Goal: Task Accomplishment & Management: Manage account settings

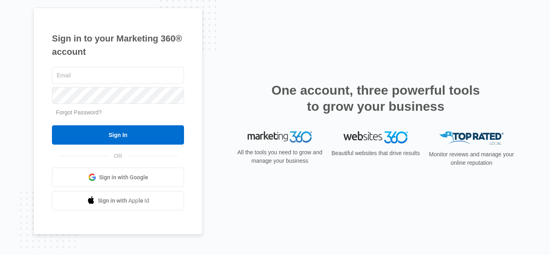
click at [71, 78] on input "text" at bounding box center [118, 75] width 132 height 17
click at [65, 79] on input "text" at bounding box center [118, 75] width 132 height 17
drag, startPoint x: 103, startPoint y: 76, endPoint x: 71, endPoint y: 73, distance: 32.8
click at [71, 73] on input "text" at bounding box center [118, 75] width 132 height 17
click at [119, 173] on span "Sign in with Google" at bounding box center [123, 177] width 49 height 8
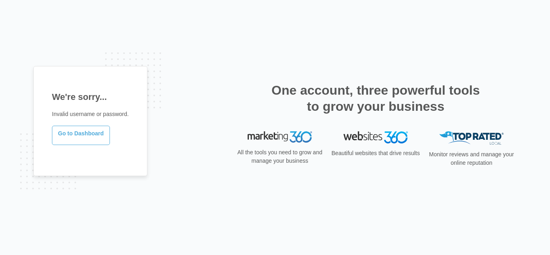
click at [81, 136] on link "Go to Dashboard" at bounding box center [81, 135] width 58 height 19
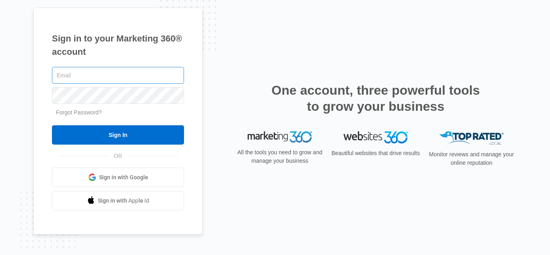
click at [91, 78] on input "text" at bounding box center [118, 75] width 132 height 17
type input "https://brandfolder.com/organizations/hydrafacial"
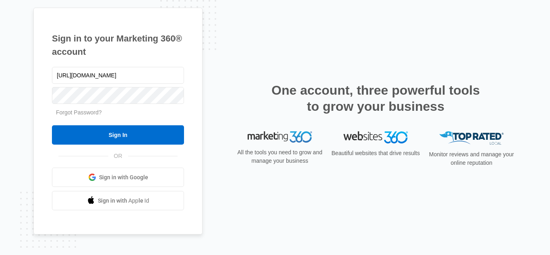
drag, startPoint x: 183, startPoint y: 76, endPoint x: 0, endPoint y: 52, distance: 184.1
click at [0, 52] on div "Sign in to your Marketing 360® account https://brandfolder.com/organizations/hy…" at bounding box center [275, 127] width 550 height 255
type input "a"
type input "sherryhurtado@gmail.com"
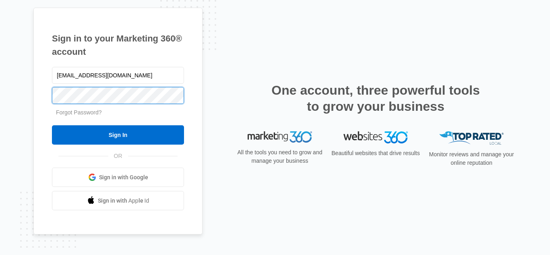
click at [52, 125] on input "Sign In" at bounding box center [118, 134] width 132 height 19
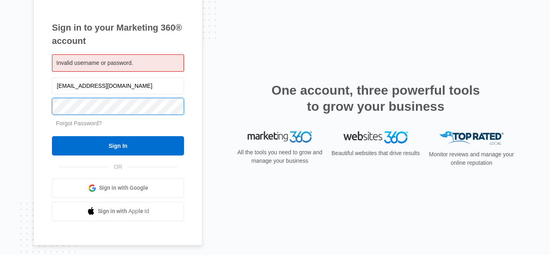
click at [52, 136] on input "Sign In" at bounding box center [118, 145] width 132 height 19
click at [90, 125] on link "Forgot Password?" at bounding box center [79, 123] width 46 height 6
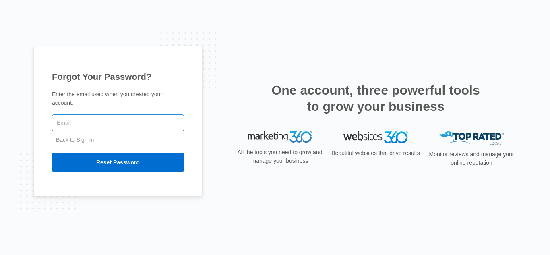
click at [98, 119] on input "text" at bounding box center [118, 122] width 132 height 17
type input "[EMAIL_ADDRESS][DOMAIN_NAME]"
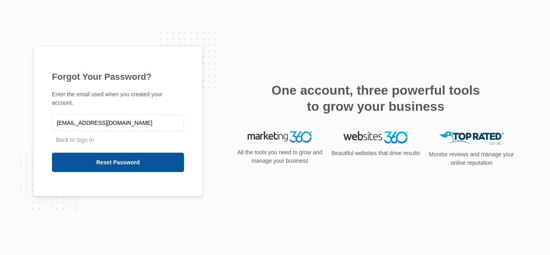
click at [115, 156] on input "Reset Password" at bounding box center [118, 162] width 132 height 19
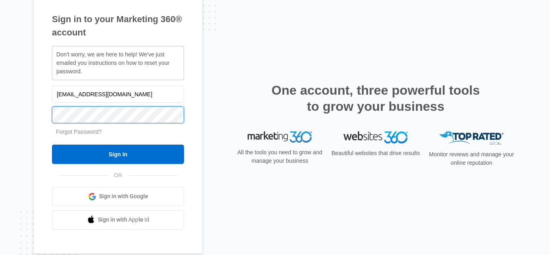
click at [52, 145] on input "Sign In" at bounding box center [118, 154] width 132 height 19
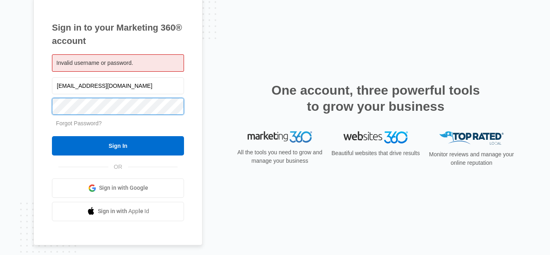
click at [52, 136] on input "Sign In" at bounding box center [118, 145] width 132 height 19
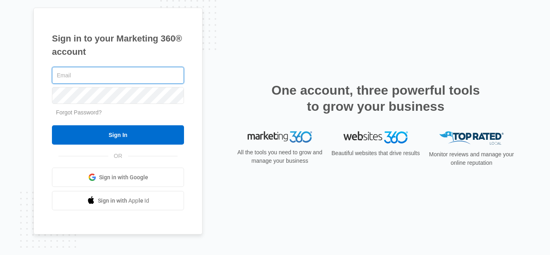
click at [61, 79] on input "text" at bounding box center [118, 75] width 132 height 17
click at [79, 76] on input "text" at bounding box center [118, 75] width 132 height 17
